Goal: Check status: Check status

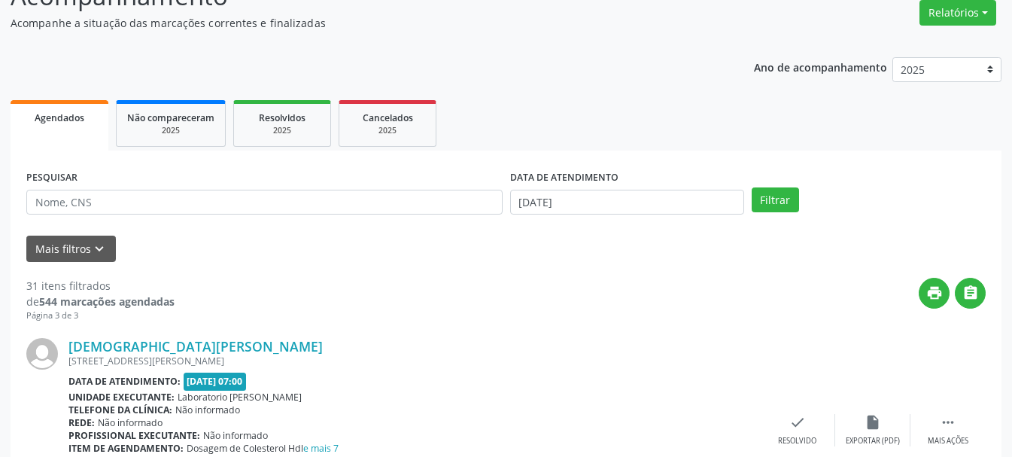
scroll to position [50, 0]
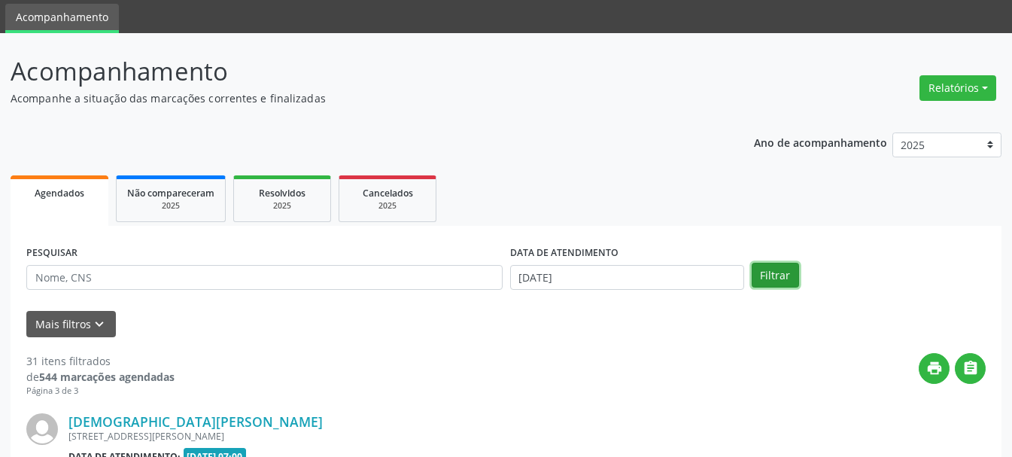
click at [762, 272] on button "Filtrar" at bounding box center [775, 276] width 47 height 26
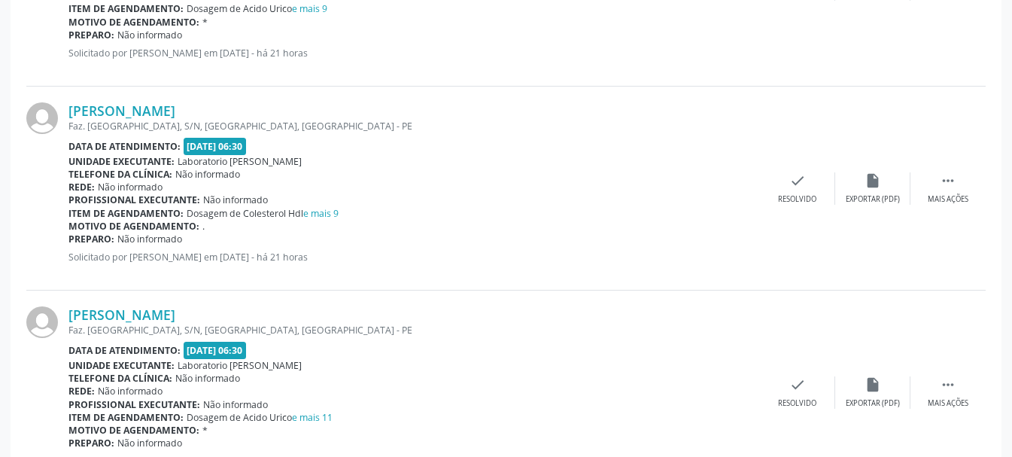
scroll to position [3145, 0]
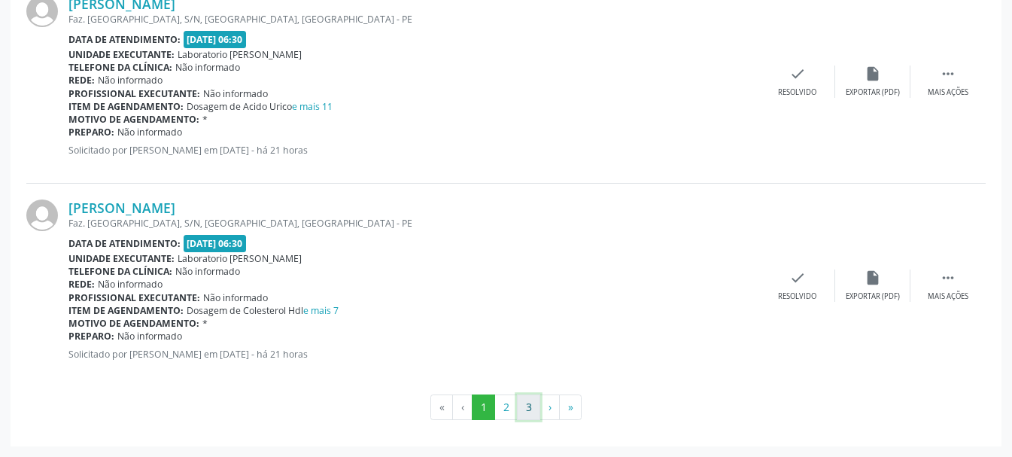
click at [520, 401] on button "3" at bounding box center [528, 407] width 23 height 26
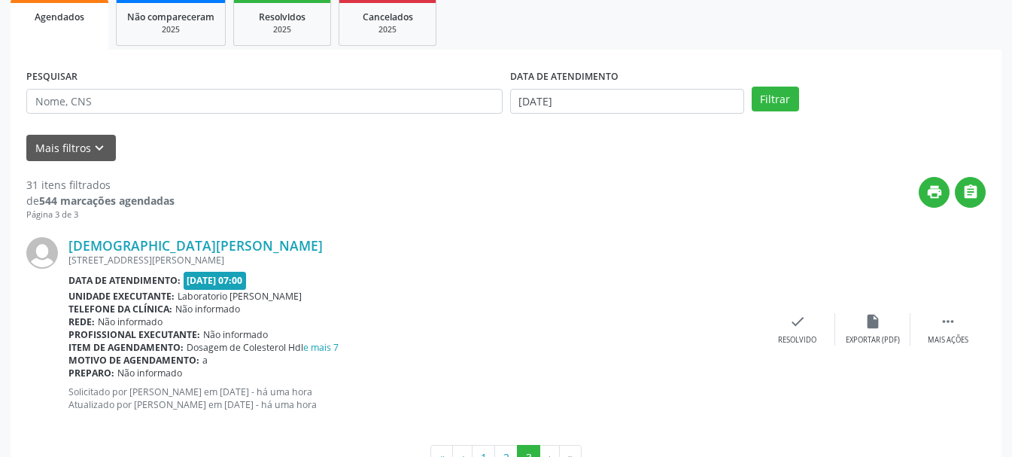
scroll to position [275, 0]
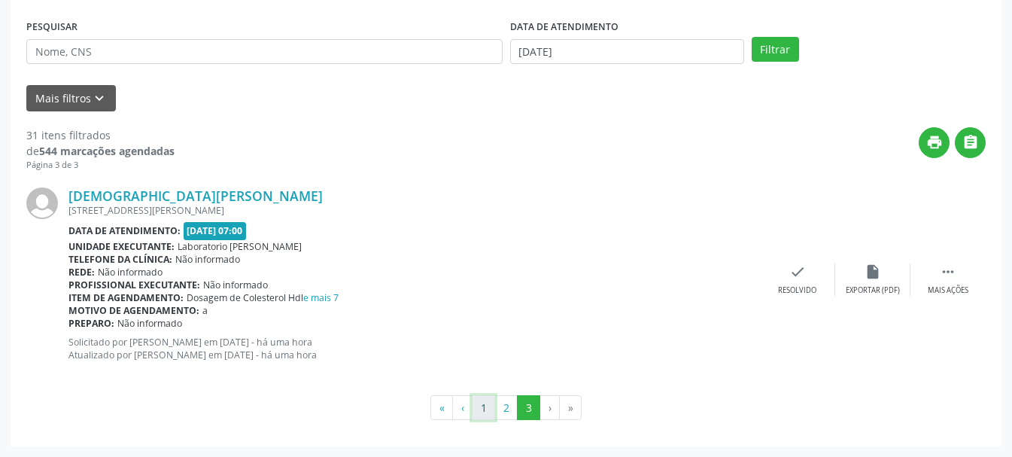
click at [485, 410] on button "1" at bounding box center [483, 408] width 23 height 26
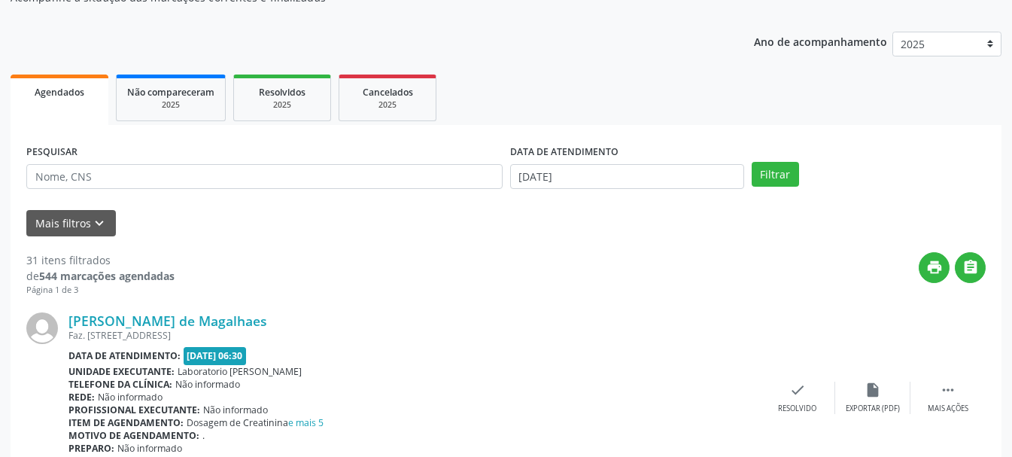
scroll to position [0, 0]
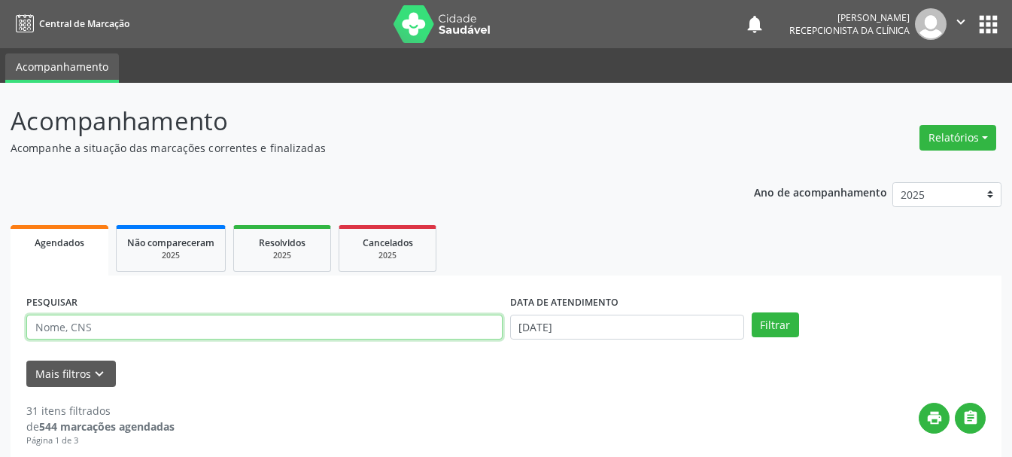
click at [193, 322] on input "text" at bounding box center [264, 328] width 476 height 26
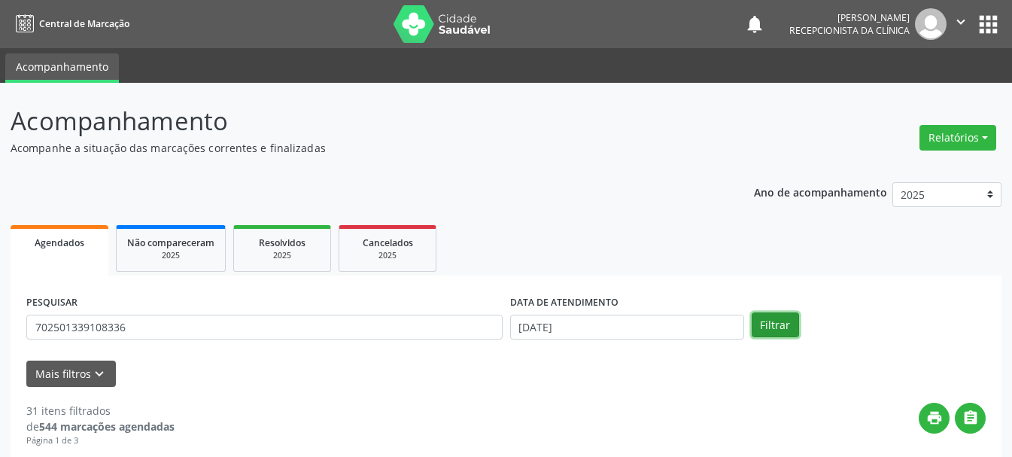
click at [779, 315] on button "Filtrar" at bounding box center [775, 325] width 47 height 26
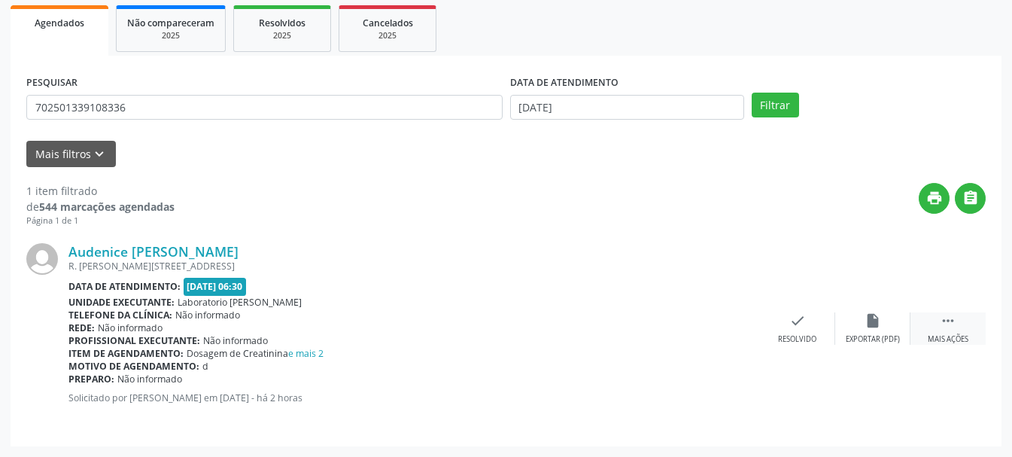
click at [954, 328] on icon "" at bounding box center [948, 320] width 17 height 17
click at [730, 332] on div "print Imprimir" at bounding box center [722, 328] width 75 height 32
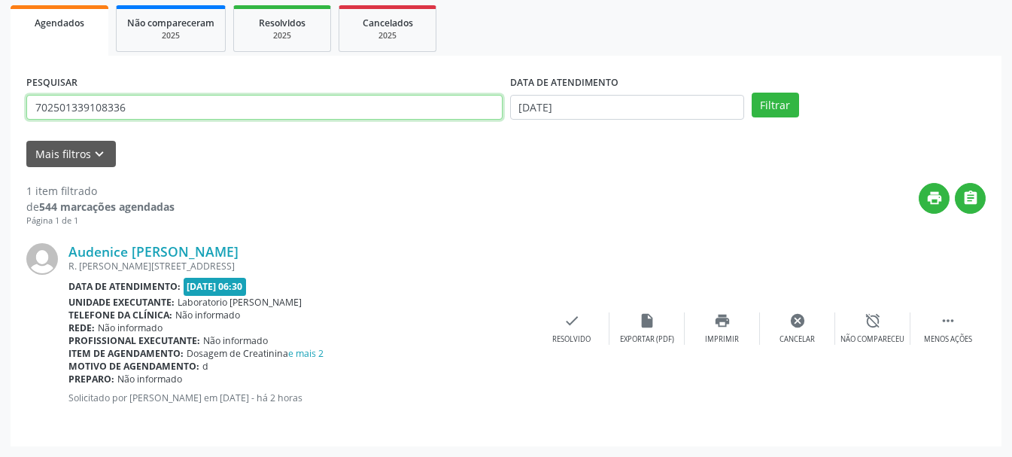
click at [236, 105] on input "702501339108336" at bounding box center [264, 108] width 476 height 26
type input "7"
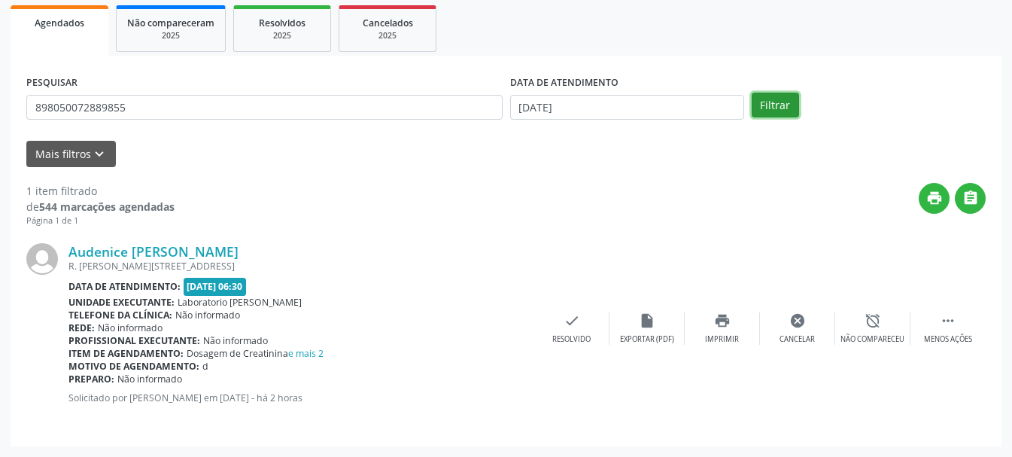
click at [767, 114] on button "Filtrar" at bounding box center [775, 106] width 47 height 26
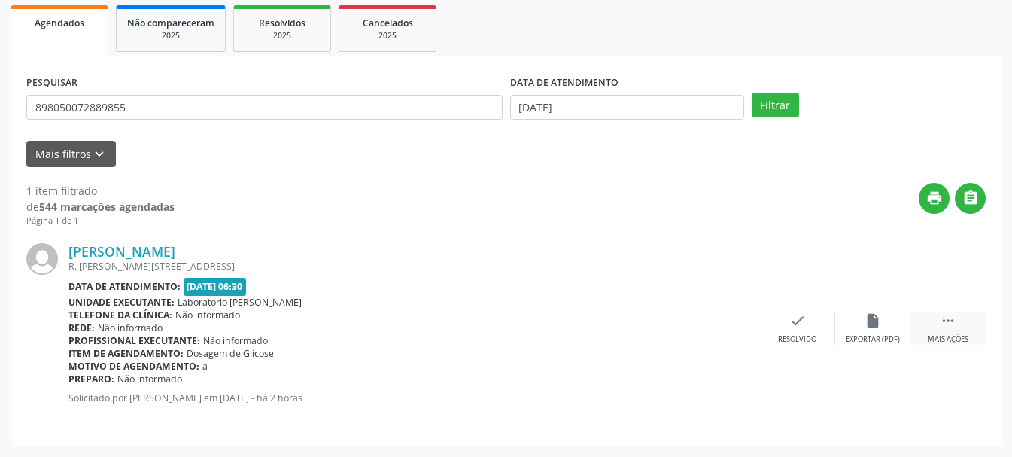
click at [957, 330] on div " Mais ações" at bounding box center [948, 328] width 75 height 32
click at [715, 329] on icon "print" at bounding box center [722, 320] width 17 height 17
click at [714, 330] on div "print Imprimir" at bounding box center [722, 328] width 75 height 32
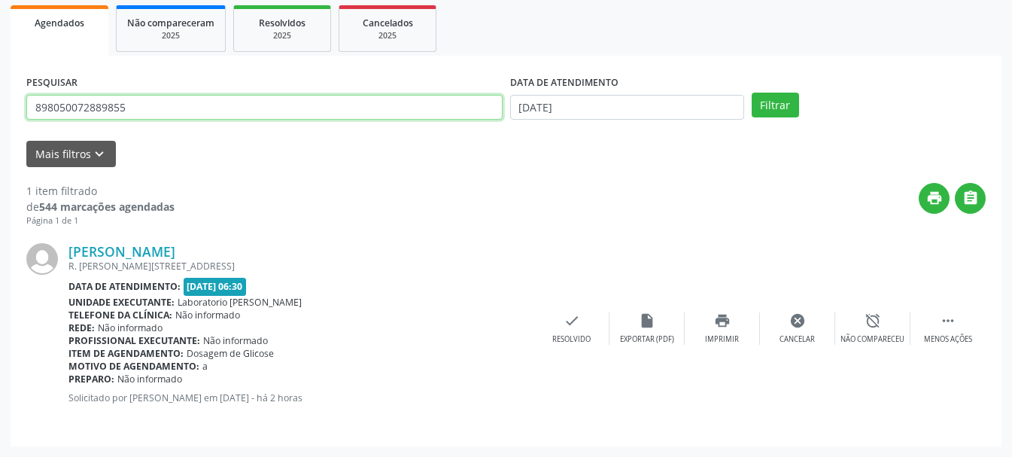
click at [210, 99] on input "898050072889855" at bounding box center [264, 108] width 476 height 26
type input "8"
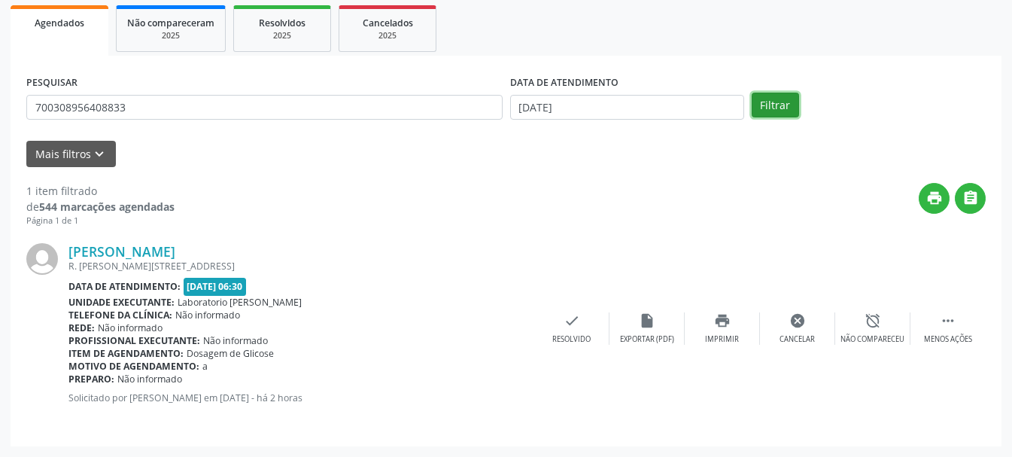
click at [762, 105] on button "Filtrar" at bounding box center [775, 106] width 47 height 26
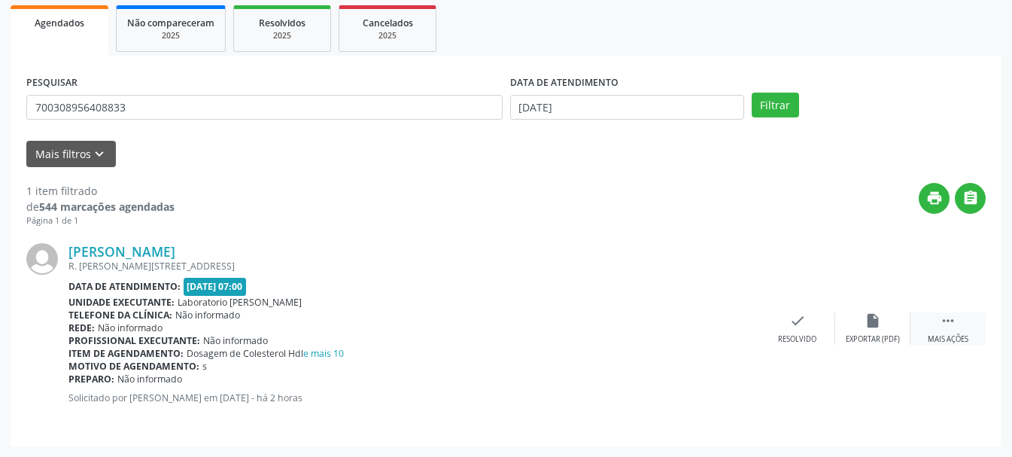
click at [933, 339] on div "Mais ações" at bounding box center [948, 339] width 41 height 11
click at [723, 335] on div "Imprimir" at bounding box center [722, 339] width 34 height 11
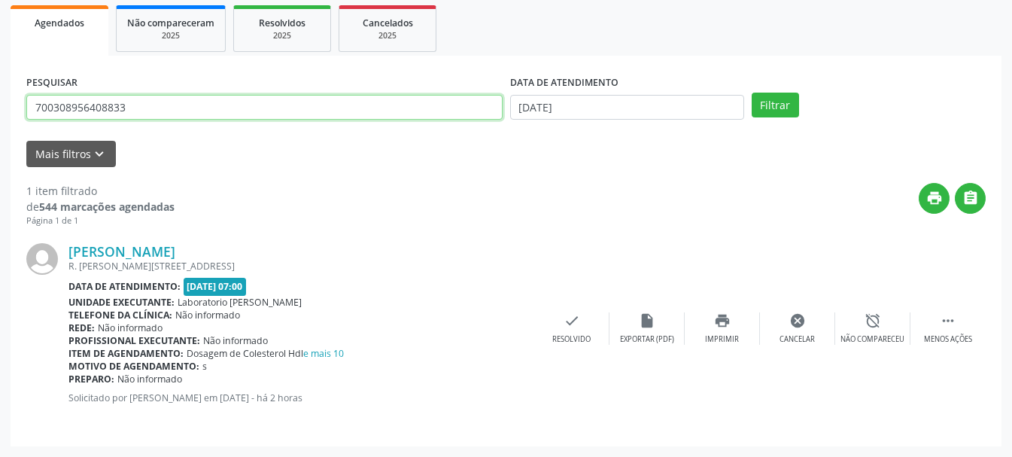
click at [312, 103] on input "700308956408833" at bounding box center [264, 108] width 476 height 26
type input "7"
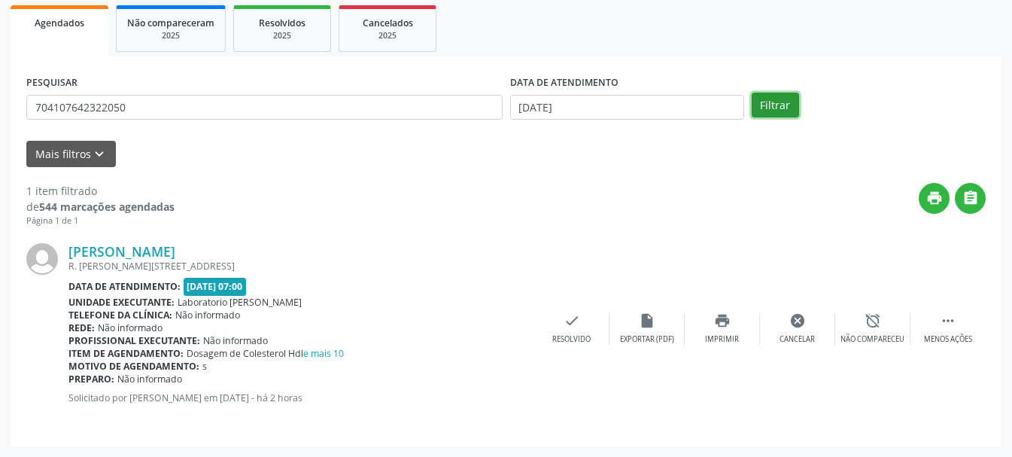
click at [768, 106] on button "Filtrar" at bounding box center [775, 106] width 47 height 26
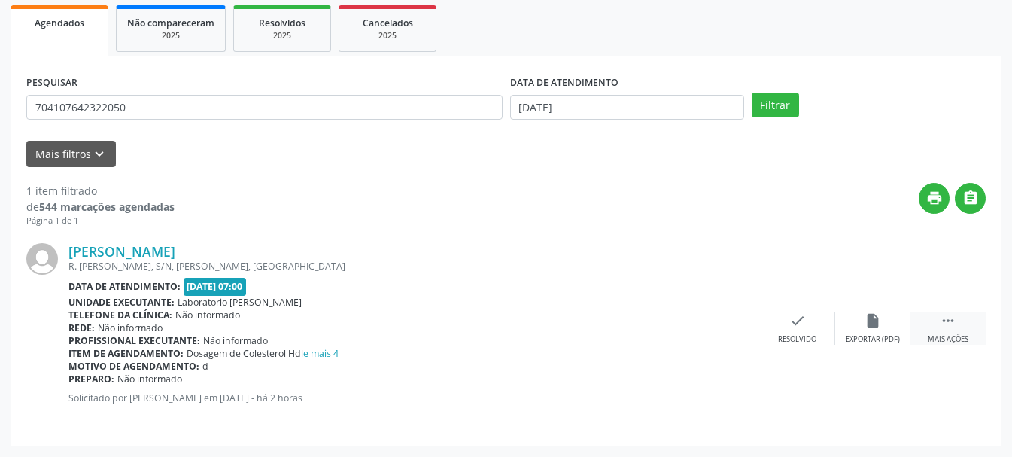
click at [933, 328] on div " Mais ações" at bounding box center [948, 328] width 75 height 32
click at [711, 330] on div "print Imprimir" at bounding box center [722, 328] width 75 height 32
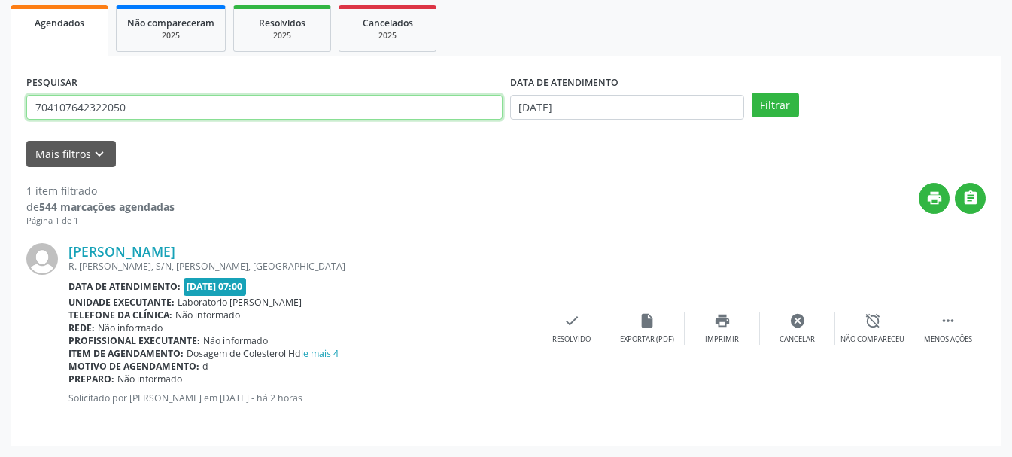
click at [147, 105] on input "704107642322050" at bounding box center [264, 108] width 476 height 26
type input "7"
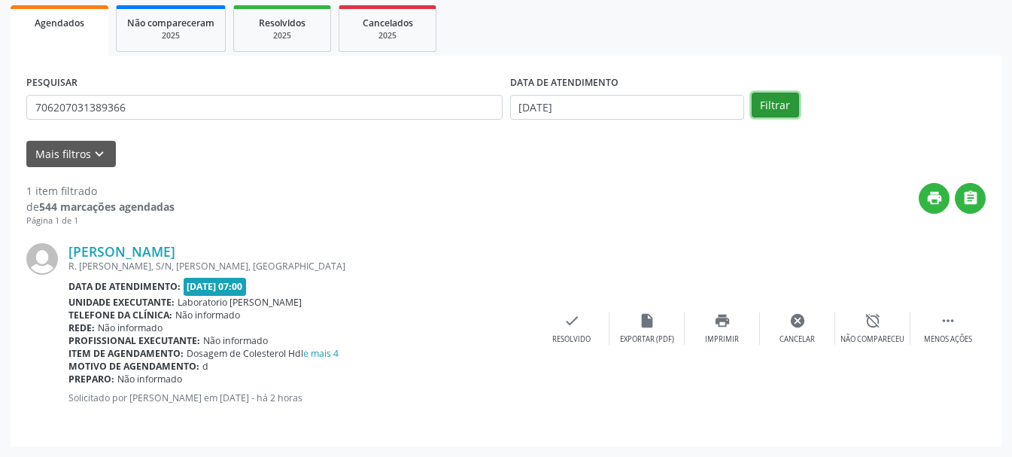
click at [774, 100] on button "Filtrar" at bounding box center [775, 106] width 47 height 26
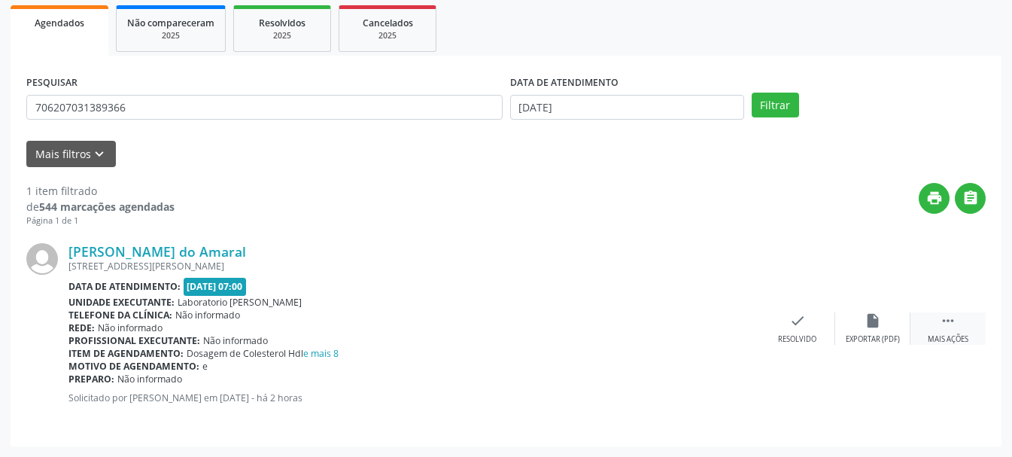
click at [953, 324] on icon "" at bounding box center [948, 320] width 17 height 17
click at [721, 331] on div "print Imprimir" at bounding box center [722, 328] width 75 height 32
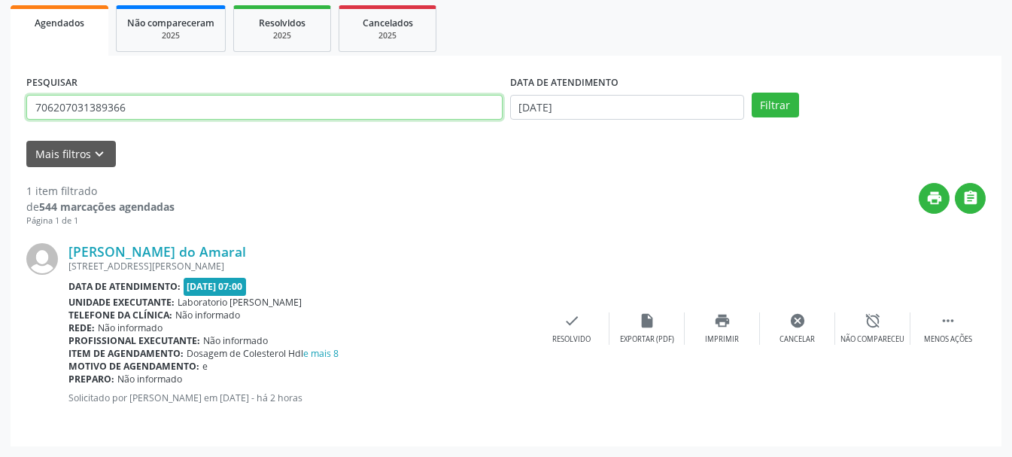
click at [383, 108] on input "706207031389366" at bounding box center [264, 108] width 476 height 26
type input "7"
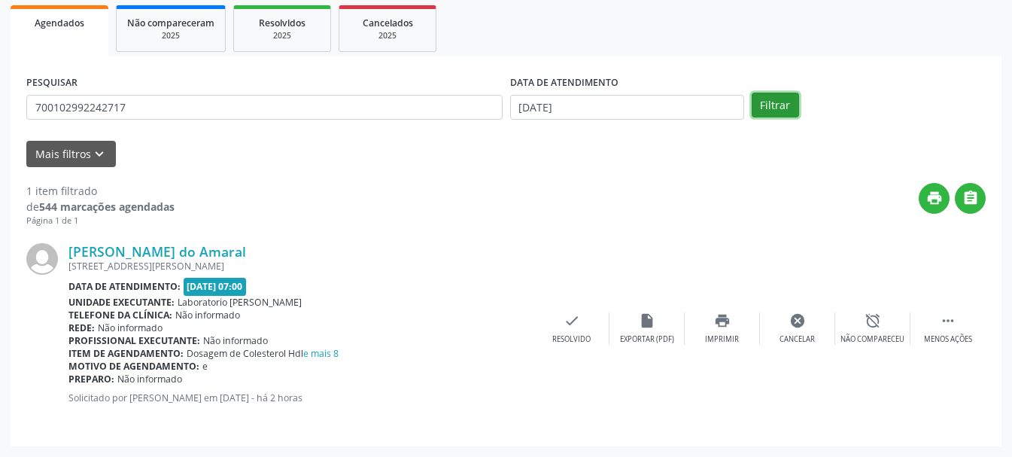
click at [778, 108] on button "Filtrar" at bounding box center [775, 106] width 47 height 26
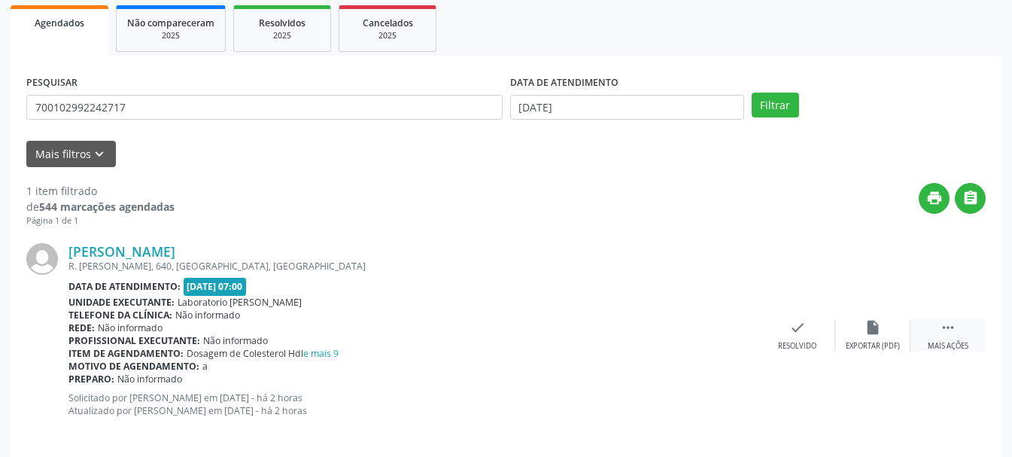
click at [960, 339] on div " Mais ações" at bounding box center [948, 335] width 75 height 32
click at [718, 326] on icon "print" at bounding box center [722, 327] width 17 height 17
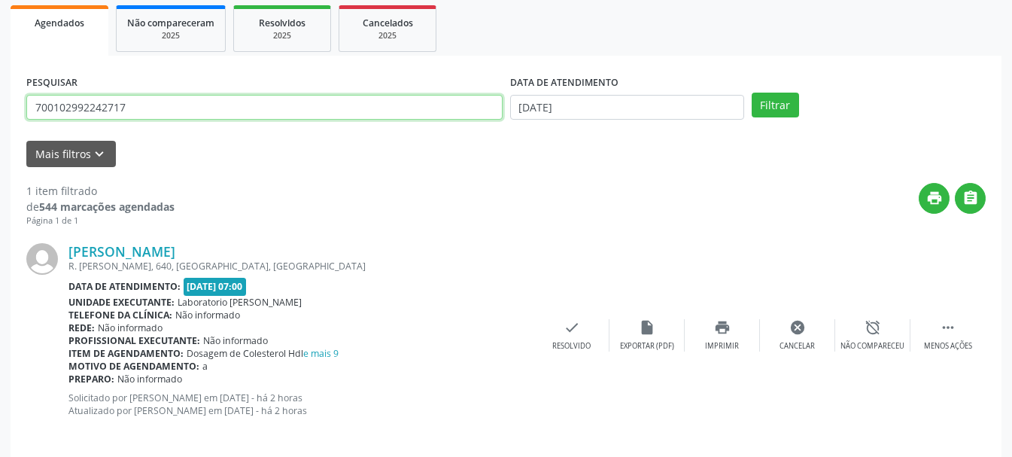
click at [332, 108] on input "700102992242717" at bounding box center [264, 108] width 476 height 26
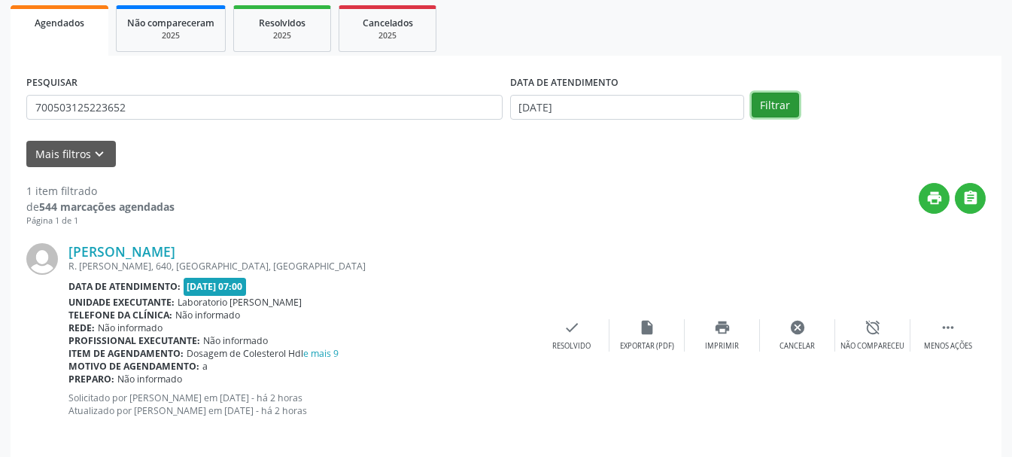
click at [762, 112] on button "Filtrar" at bounding box center [775, 106] width 47 height 26
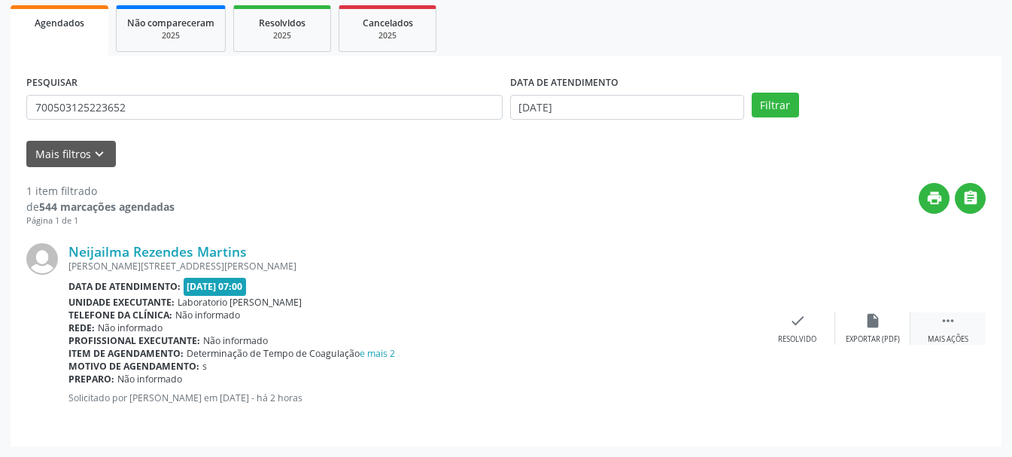
click at [952, 329] on icon "" at bounding box center [948, 320] width 17 height 17
click at [722, 328] on icon "print" at bounding box center [722, 320] width 17 height 17
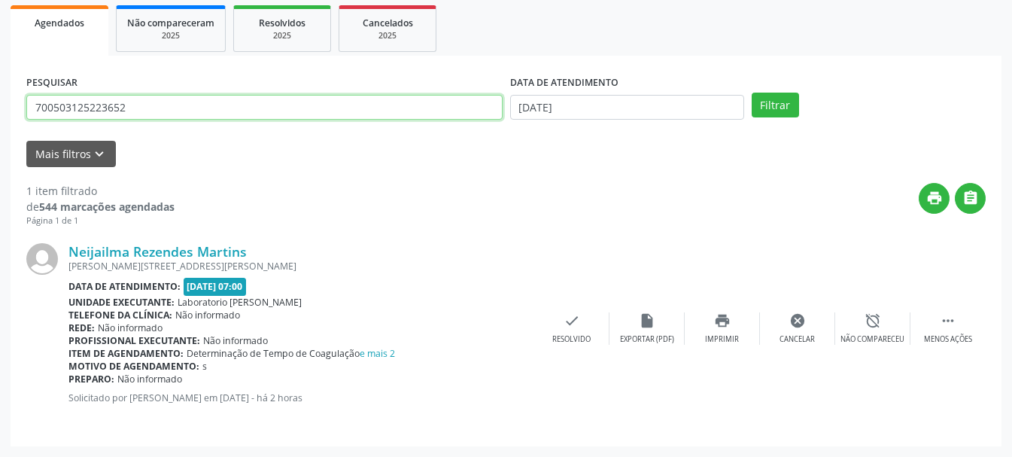
click at [263, 112] on input "700503125223652" at bounding box center [264, 108] width 476 height 26
type input "7"
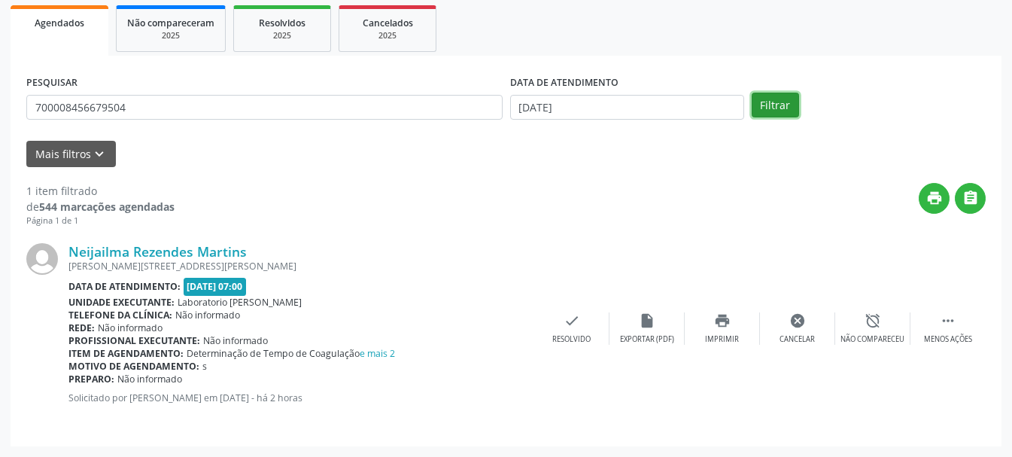
click at [768, 111] on button "Filtrar" at bounding box center [775, 106] width 47 height 26
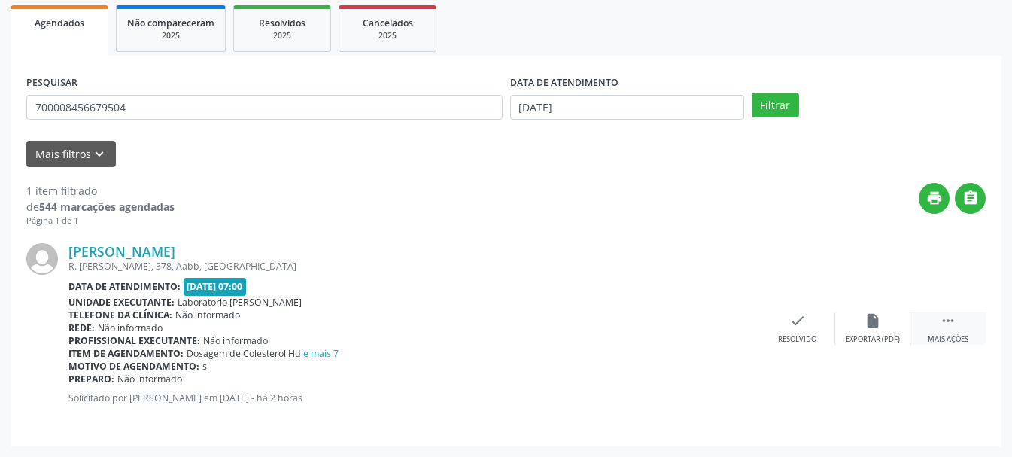
click at [955, 330] on div " Mais ações" at bounding box center [948, 328] width 75 height 32
click at [706, 335] on div "Imprimir" at bounding box center [722, 339] width 34 height 11
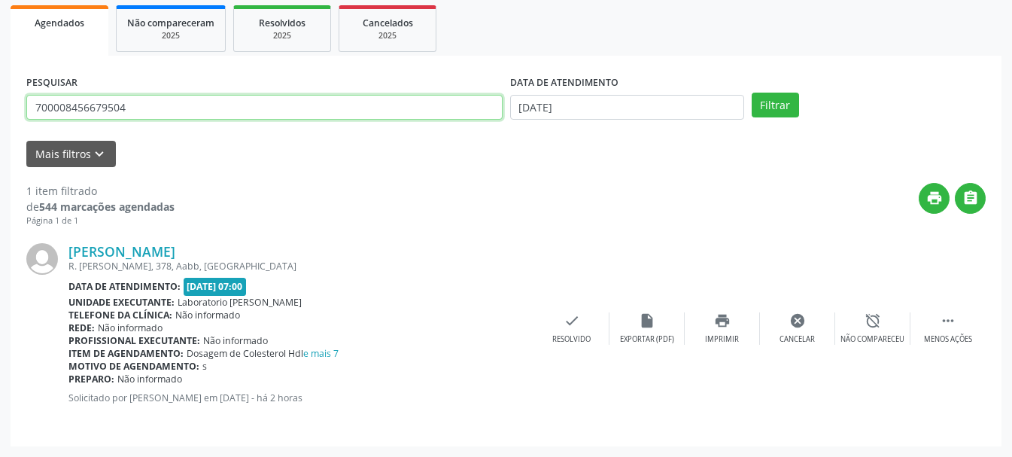
click at [251, 117] on input "700008456679504" at bounding box center [264, 108] width 476 height 26
type input "7"
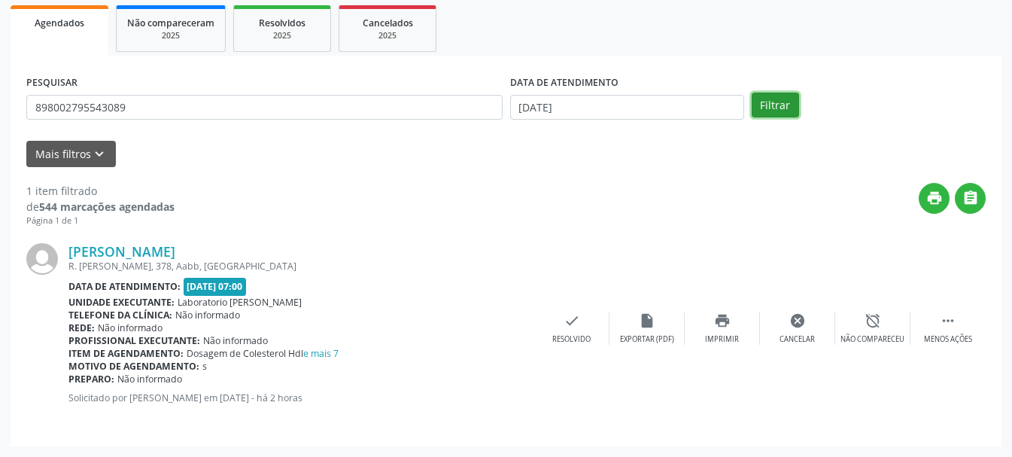
click at [783, 106] on button "Filtrar" at bounding box center [775, 106] width 47 height 26
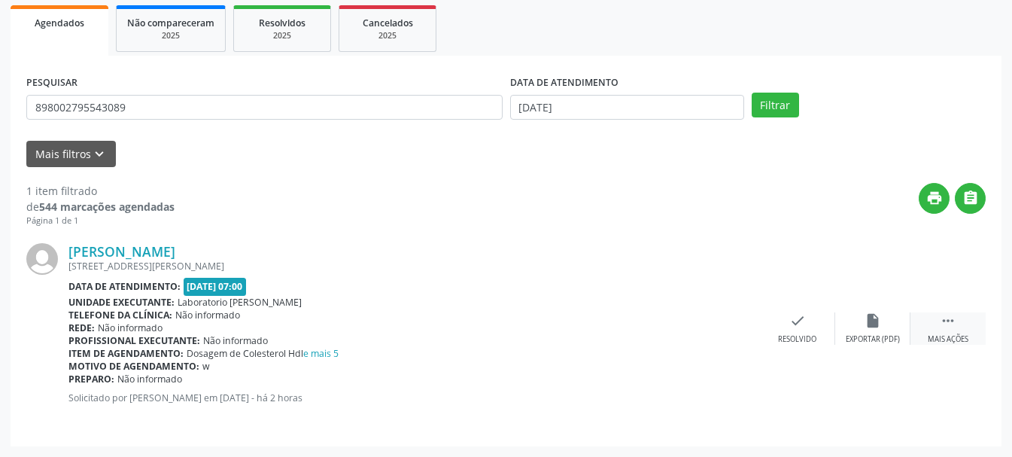
click at [945, 322] on icon "" at bounding box center [948, 320] width 17 height 17
click at [722, 326] on icon "print" at bounding box center [722, 320] width 17 height 17
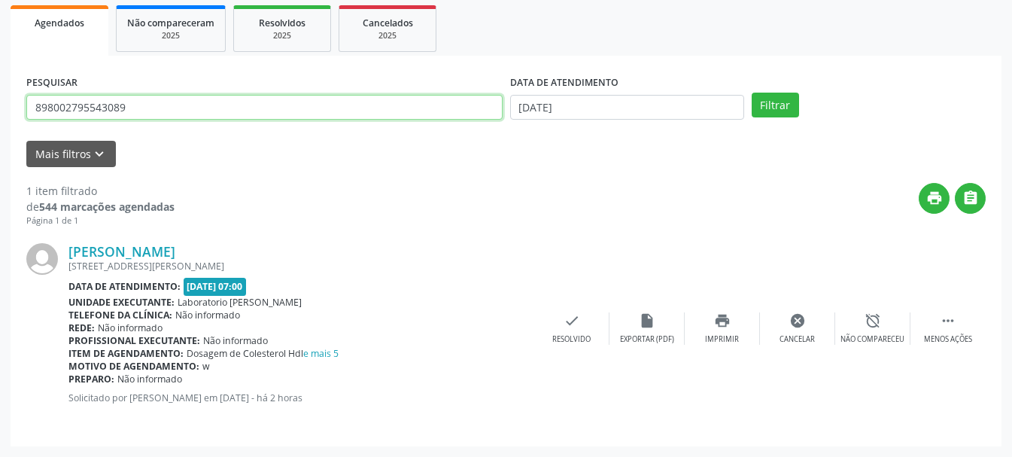
click at [379, 103] on input "898002795543089" at bounding box center [264, 108] width 476 height 26
type input "8"
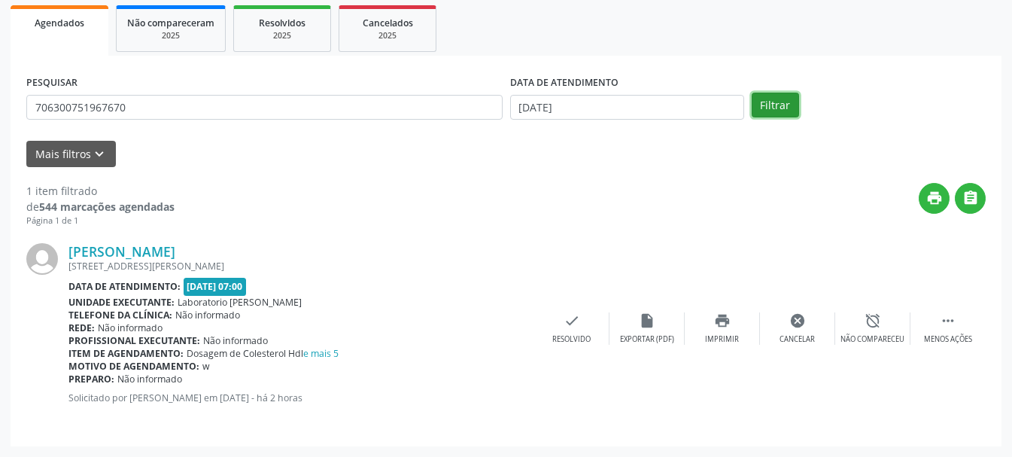
click at [791, 106] on button "Filtrar" at bounding box center [775, 106] width 47 height 26
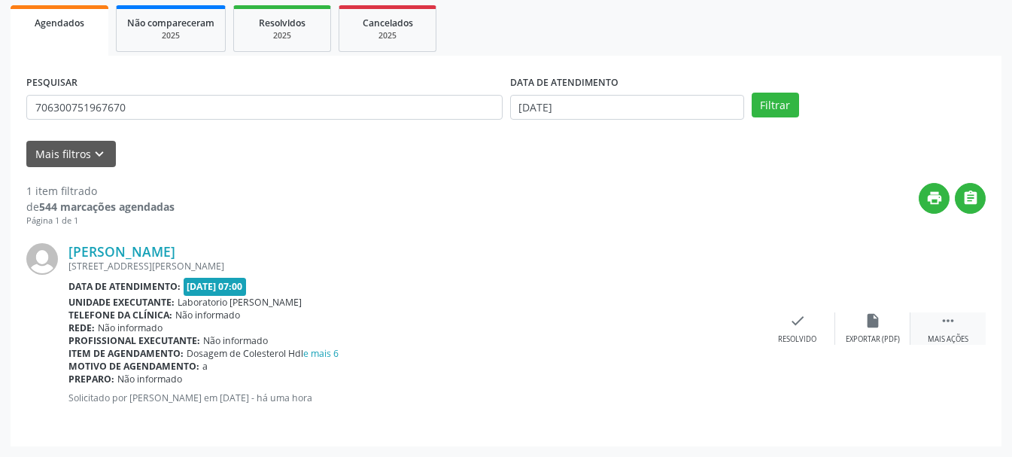
click at [936, 315] on div " Mais ações" at bounding box center [948, 328] width 75 height 32
click at [725, 335] on div "Imprimir" at bounding box center [722, 339] width 34 height 11
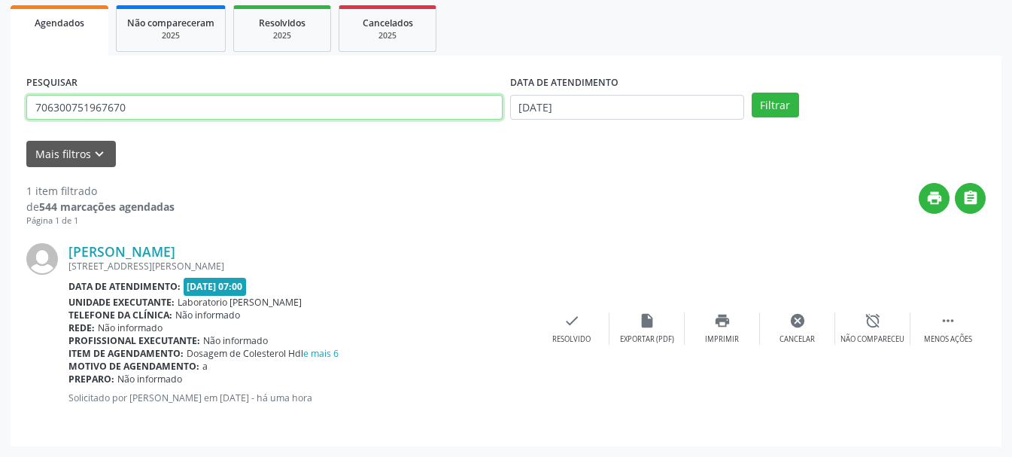
click at [338, 117] on input "706300751967670" at bounding box center [264, 108] width 476 height 26
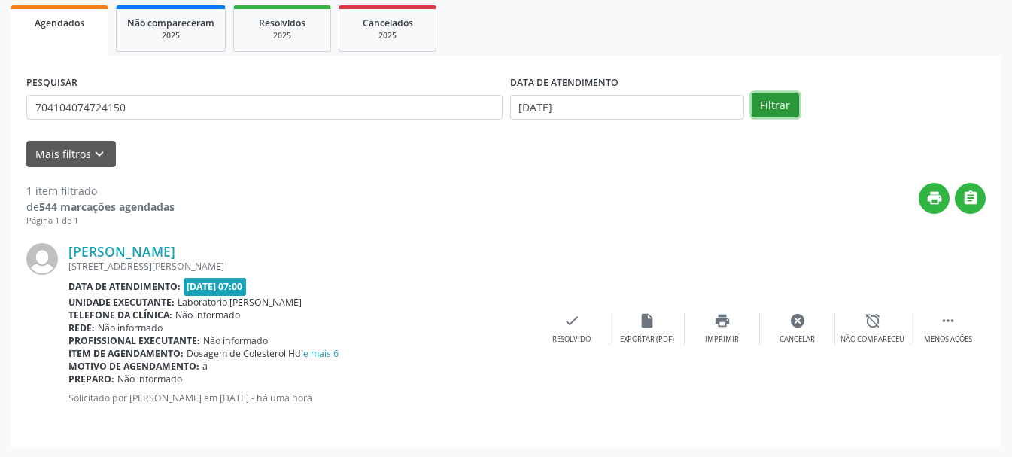
click at [795, 109] on button "Filtrar" at bounding box center [775, 106] width 47 height 26
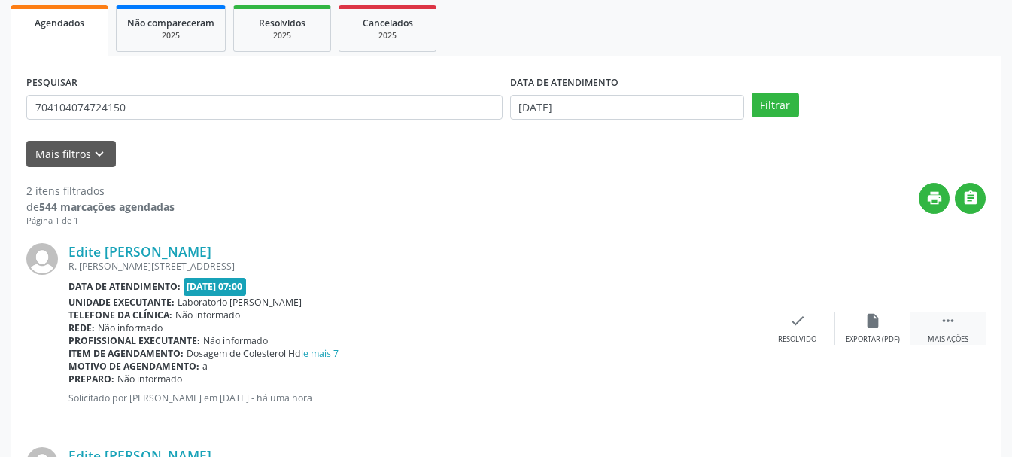
click at [949, 312] on icon "" at bounding box center [948, 320] width 17 height 17
click at [726, 334] on div "Imprimir" at bounding box center [722, 339] width 34 height 11
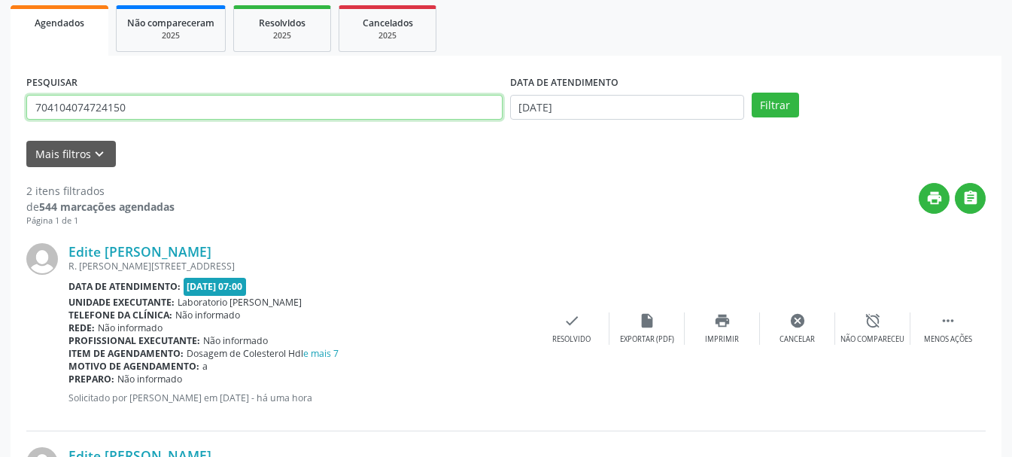
click at [239, 120] on input "704104074724150" at bounding box center [264, 108] width 476 height 26
type input "7"
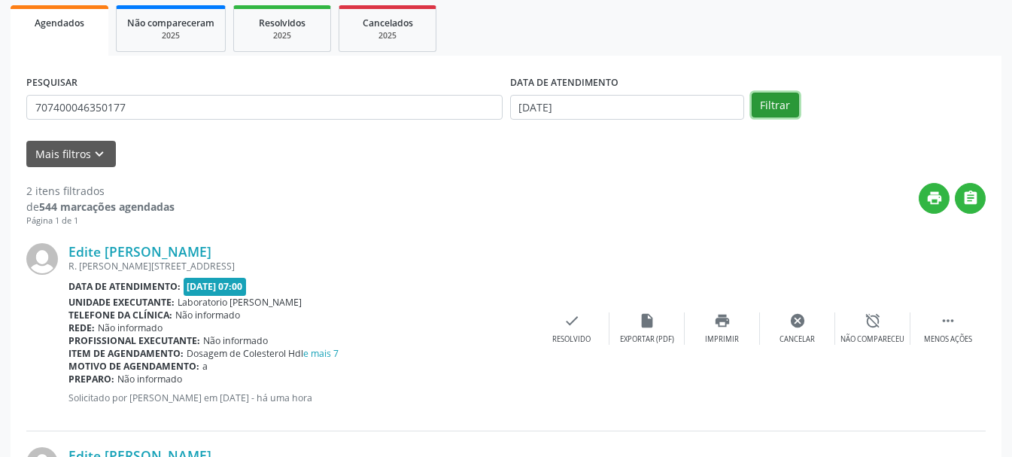
click at [769, 118] on button "Filtrar" at bounding box center [775, 106] width 47 height 26
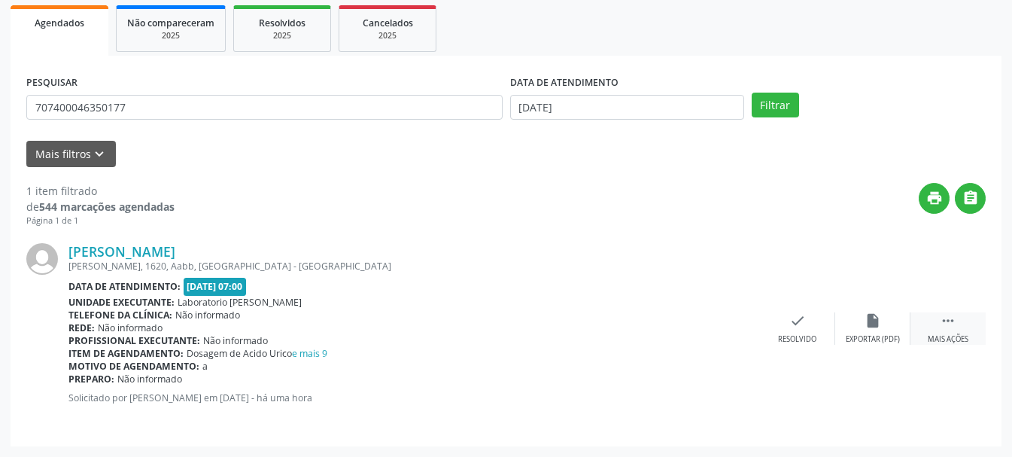
click at [936, 336] on div "Mais ações" at bounding box center [948, 339] width 41 height 11
click at [725, 327] on icon "print" at bounding box center [722, 320] width 17 height 17
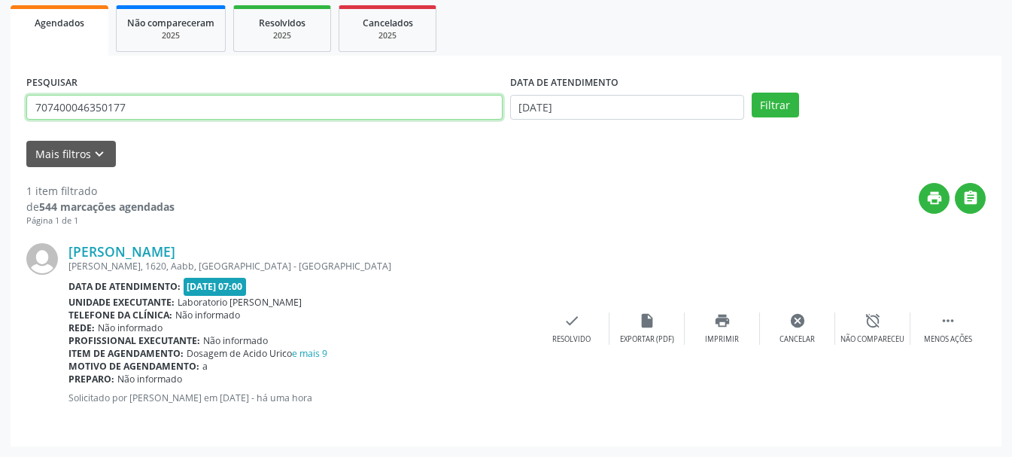
click at [394, 115] on input "707400046350177" at bounding box center [264, 108] width 476 height 26
type input "7"
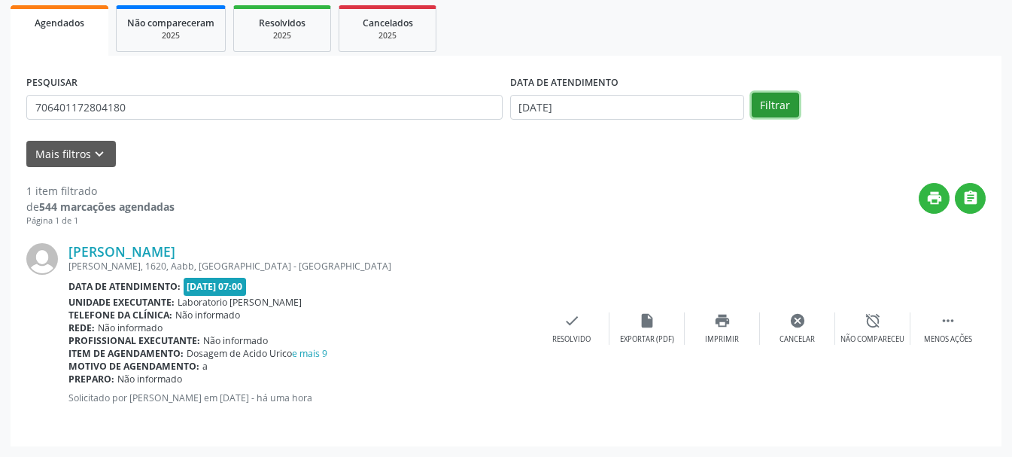
click at [780, 101] on button "Filtrar" at bounding box center [775, 106] width 47 height 26
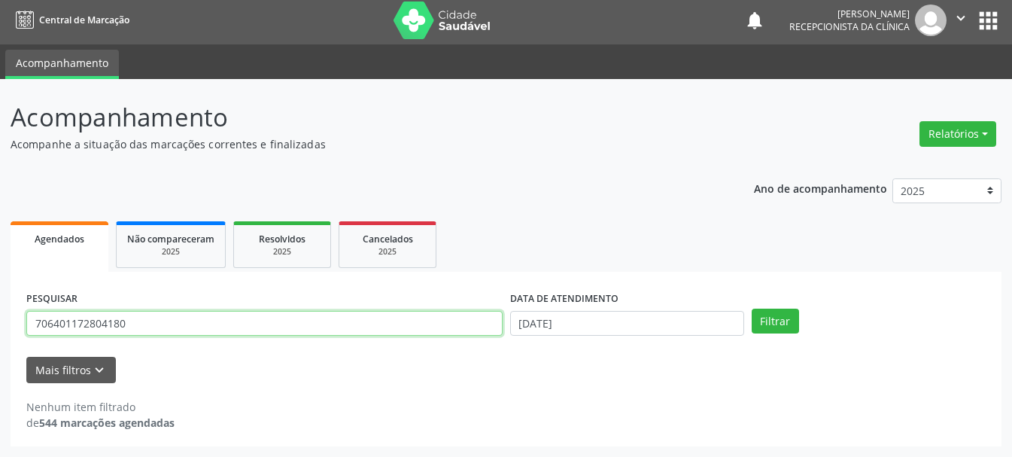
click at [99, 325] on input "706401172804180" at bounding box center [264, 324] width 476 height 26
click at [121, 321] on input "706401172804180" at bounding box center [264, 324] width 476 height 26
click at [139, 321] on input "706401172804180" at bounding box center [264, 324] width 476 height 26
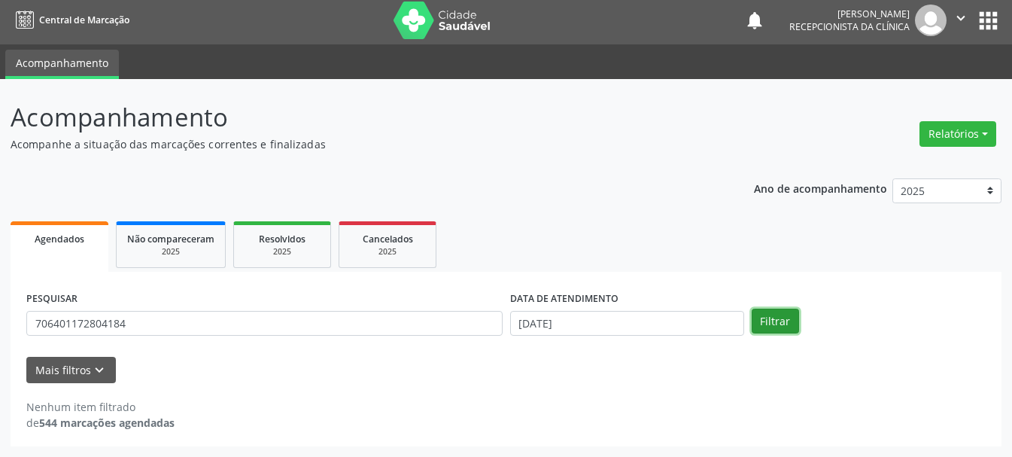
click at [779, 321] on button "Filtrar" at bounding box center [775, 322] width 47 height 26
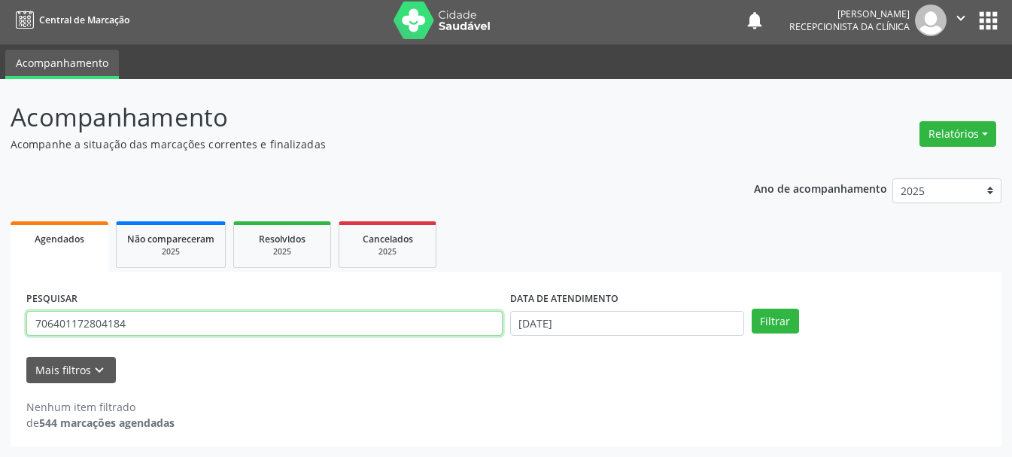
click at [205, 334] on input "706401172804184" at bounding box center [264, 324] width 476 height 26
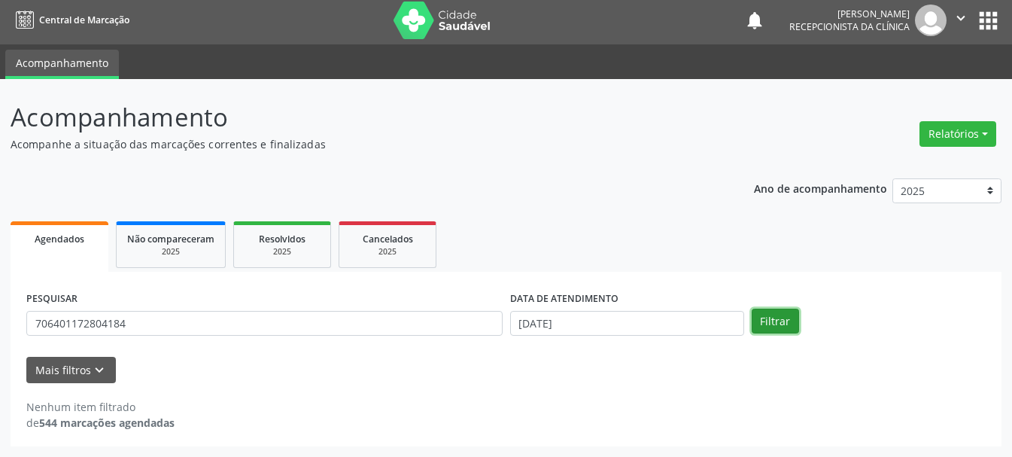
click at [756, 316] on button "Filtrar" at bounding box center [775, 322] width 47 height 26
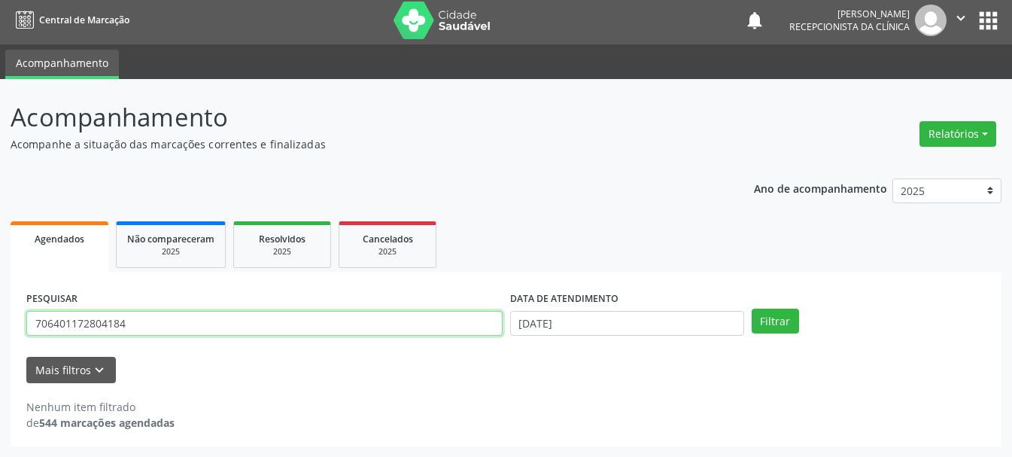
click at [53, 321] on input "706401172804184" at bounding box center [264, 324] width 476 height 26
click at [75, 324] on input "706401172804184" at bounding box center [264, 324] width 476 height 26
click at [102, 318] on input "706401172804184" at bounding box center [264, 324] width 476 height 26
click at [137, 323] on input "706401172804184" at bounding box center [264, 324] width 476 height 26
drag, startPoint x: 137, startPoint y: 323, endPoint x: 37, endPoint y: 311, distance: 100.8
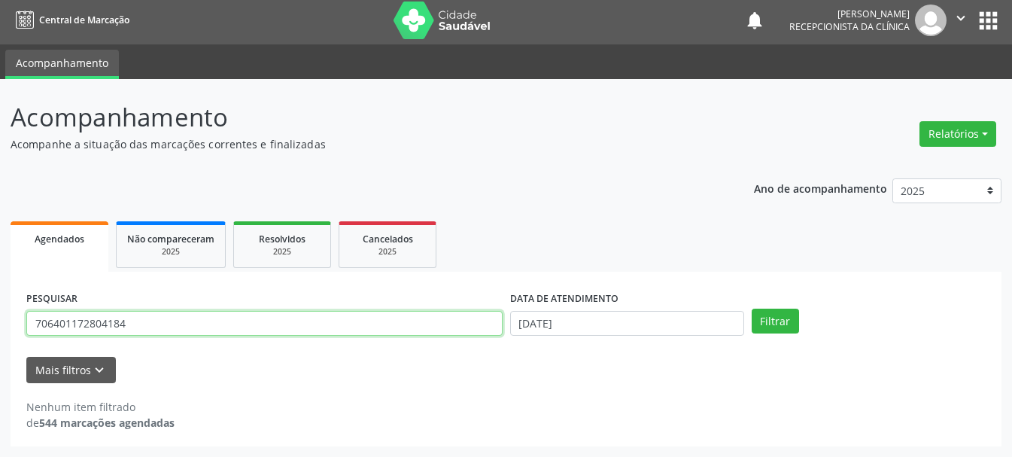
click at [37, 311] on input "706401172804184" at bounding box center [264, 324] width 476 height 26
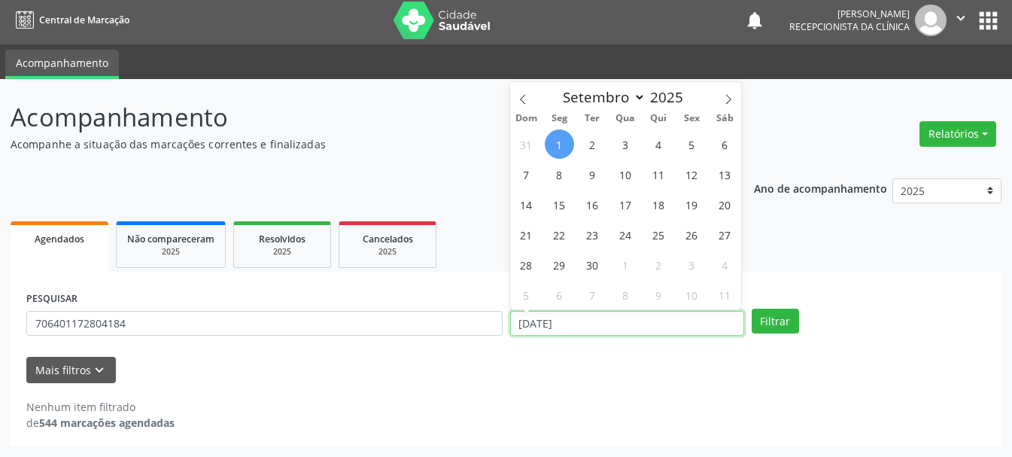
click at [645, 321] on input "[DATE]" at bounding box center [627, 324] width 234 height 26
click at [558, 151] on span "1" at bounding box center [559, 143] width 29 height 29
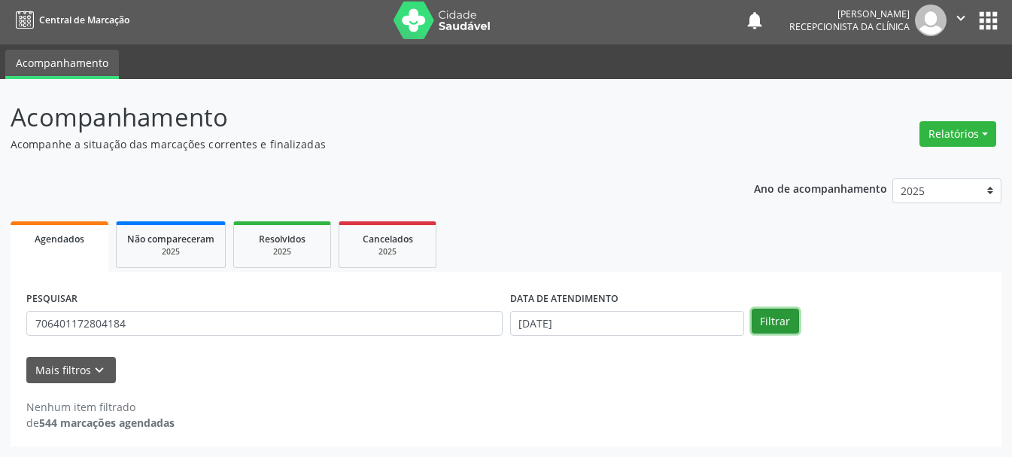
click at [777, 328] on button "Filtrar" at bounding box center [775, 322] width 47 height 26
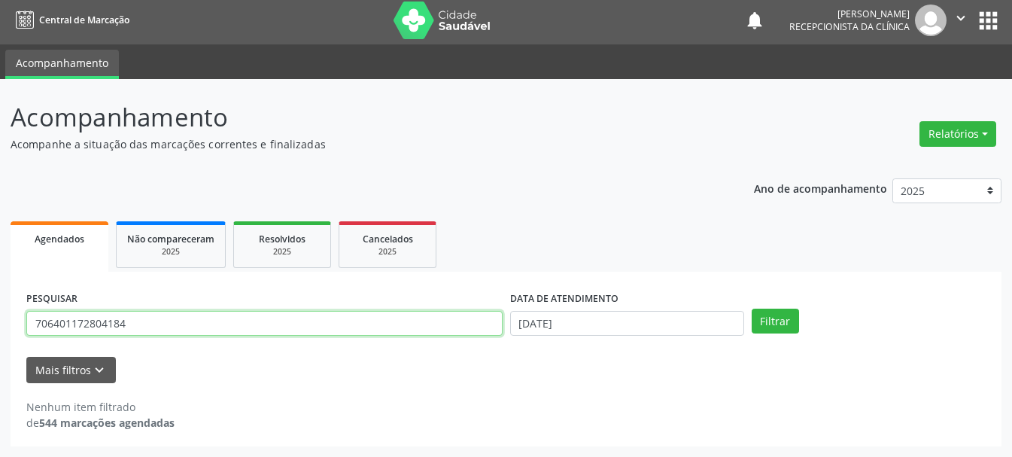
drag, startPoint x: 202, startPoint y: 330, endPoint x: 0, endPoint y: 318, distance: 202.8
click at [0, 318] on div "Acompanhamento Acompanhe a situação das marcações correntes e finalizadas Relat…" at bounding box center [506, 268] width 1012 height 378
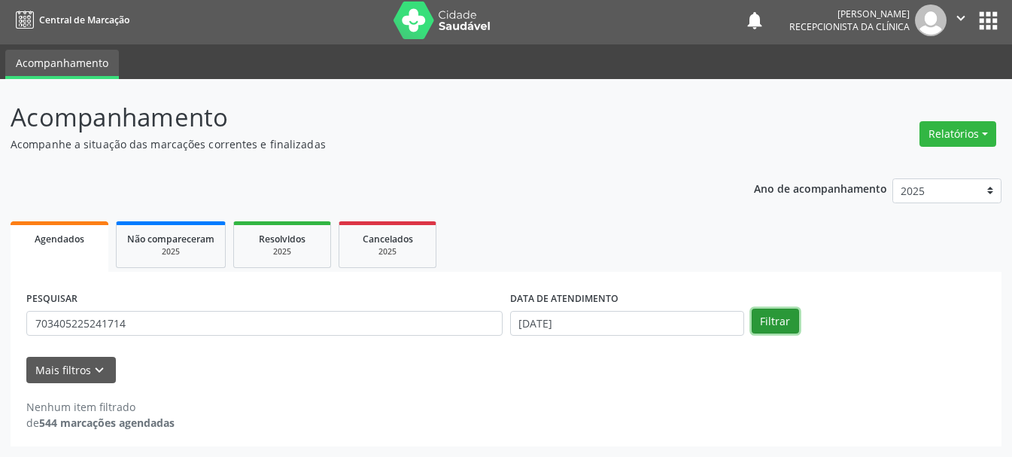
click at [791, 321] on button "Filtrar" at bounding box center [775, 322] width 47 height 26
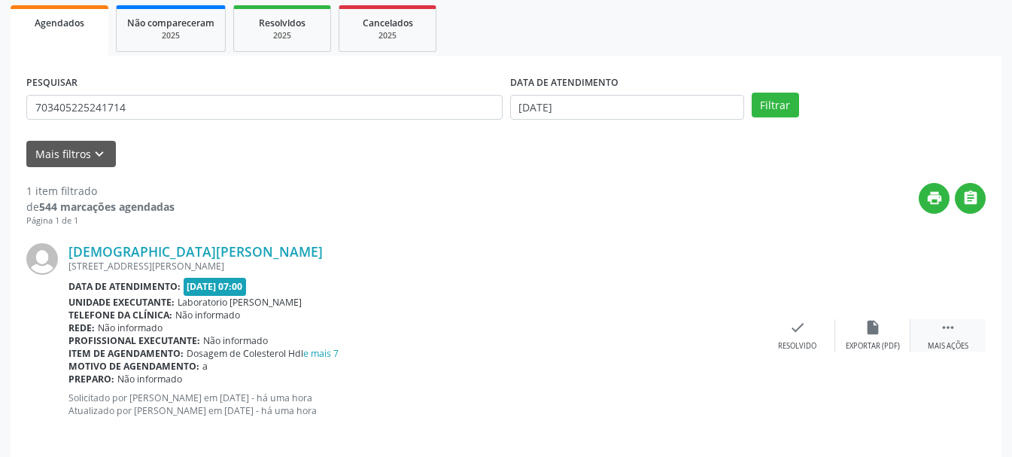
click at [924, 328] on div " Mais ações" at bounding box center [948, 335] width 75 height 32
click at [711, 327] on div "print Imprimir" at bounding box center [722, 335] width 75 height 32
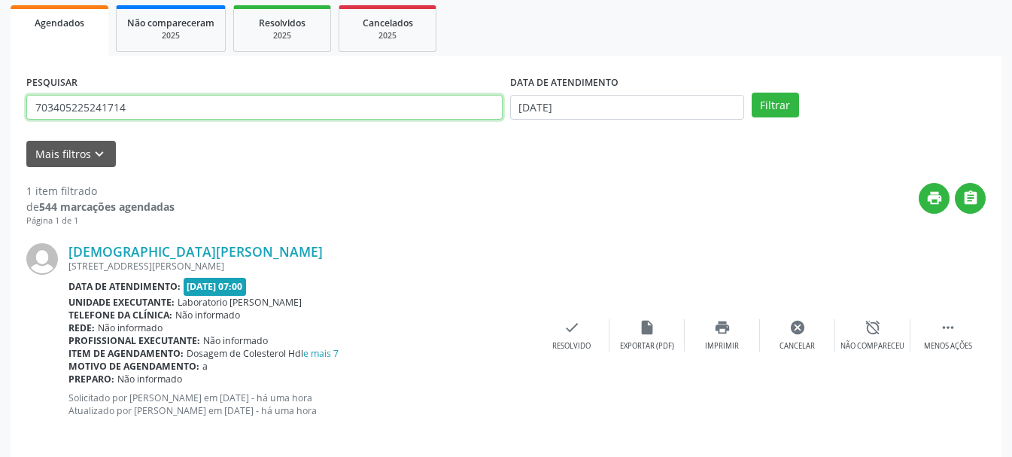
click at [304, 95] on input "703405225241714" at bounding box center [264, 108] width 476 height 26
type input "7"
type input "[PERSON_NAME]"
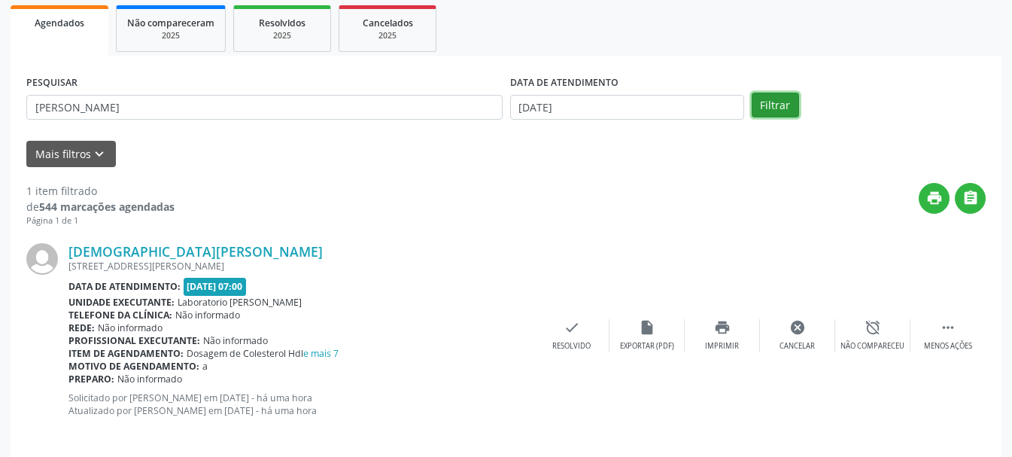
click at [770, 105] on button "Filtrar" at bounding box center [775, 106] width 47 height 26
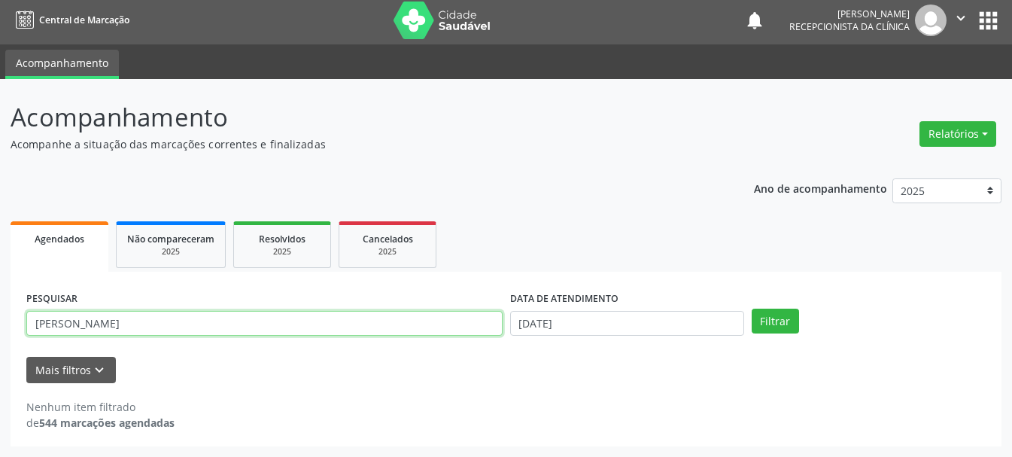
drag, startPoint x: 343, startPoint y: 311, endPoint x: 32, endPoint y: 315, distance: 310.9
click at [32, 315] on input "[PERSON_NAME]" at bounding box center [264, 324] width 476 height 26
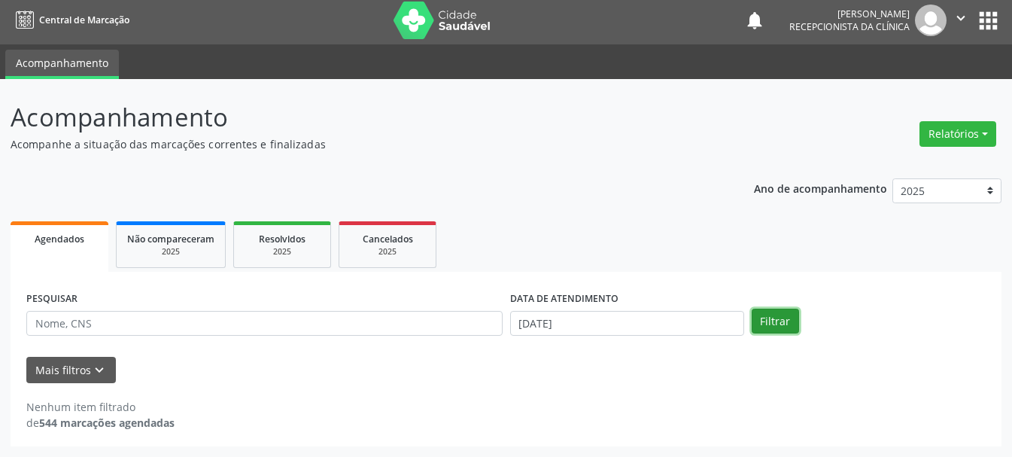
click at [780, 324] on button "Filtrar" at bounding box center [775, 322] width 47 height 26
